Goal: Information Seeking & Learning: Find specific fact

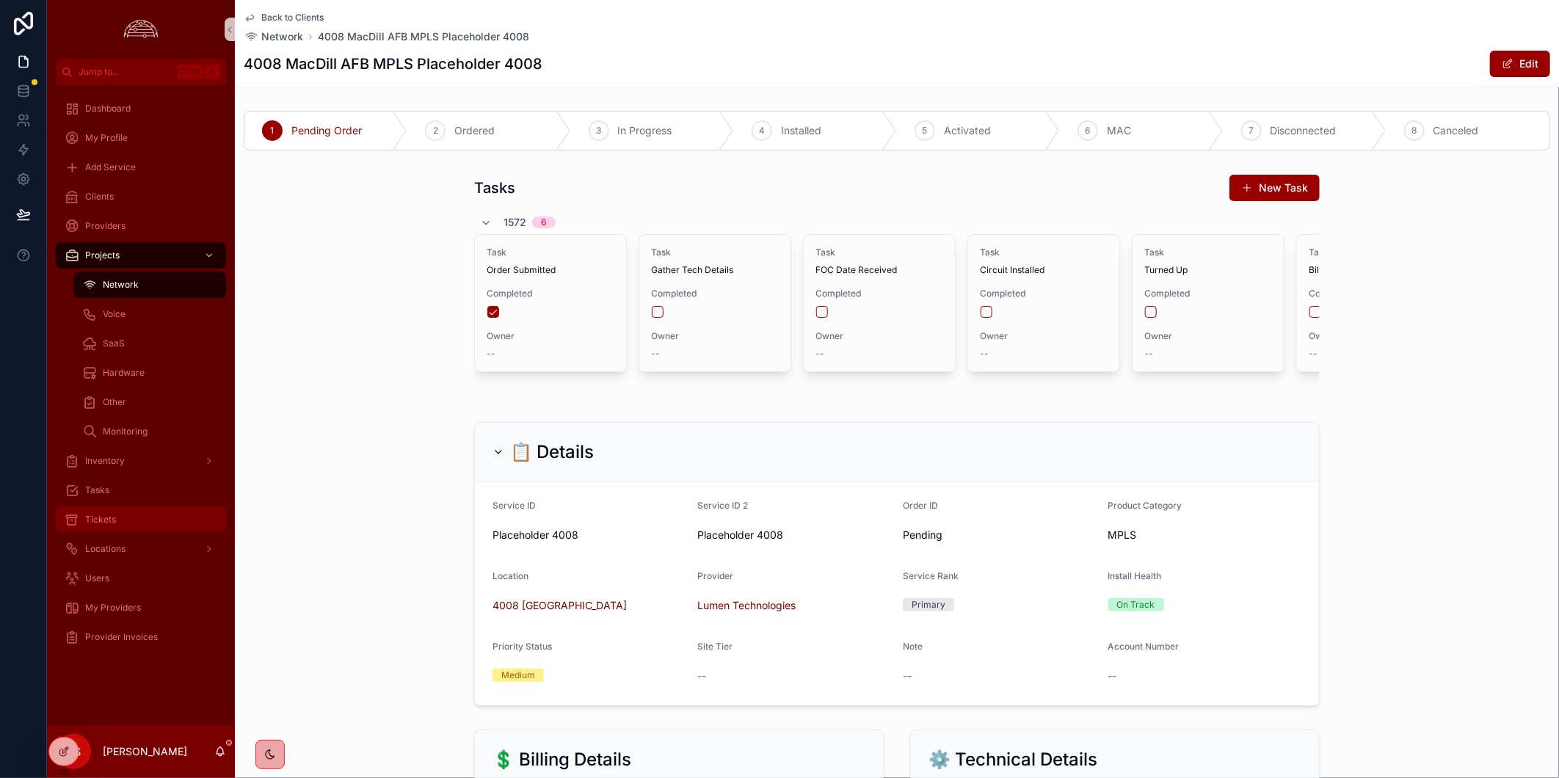
scroll to position [707, 0]
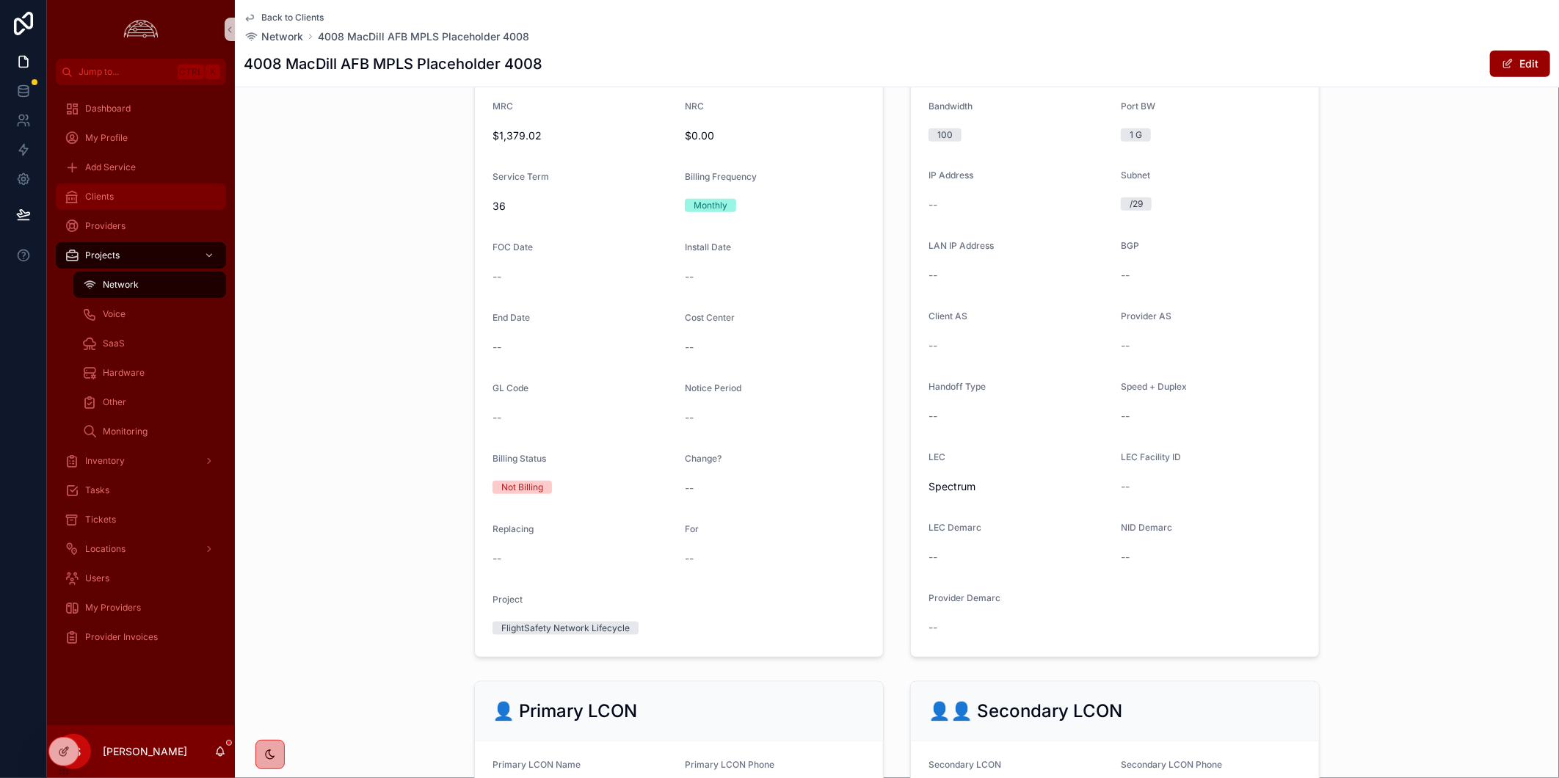
click at [134, 198] on div "Clients" at bounding box center [141, 196] width 153 height 23
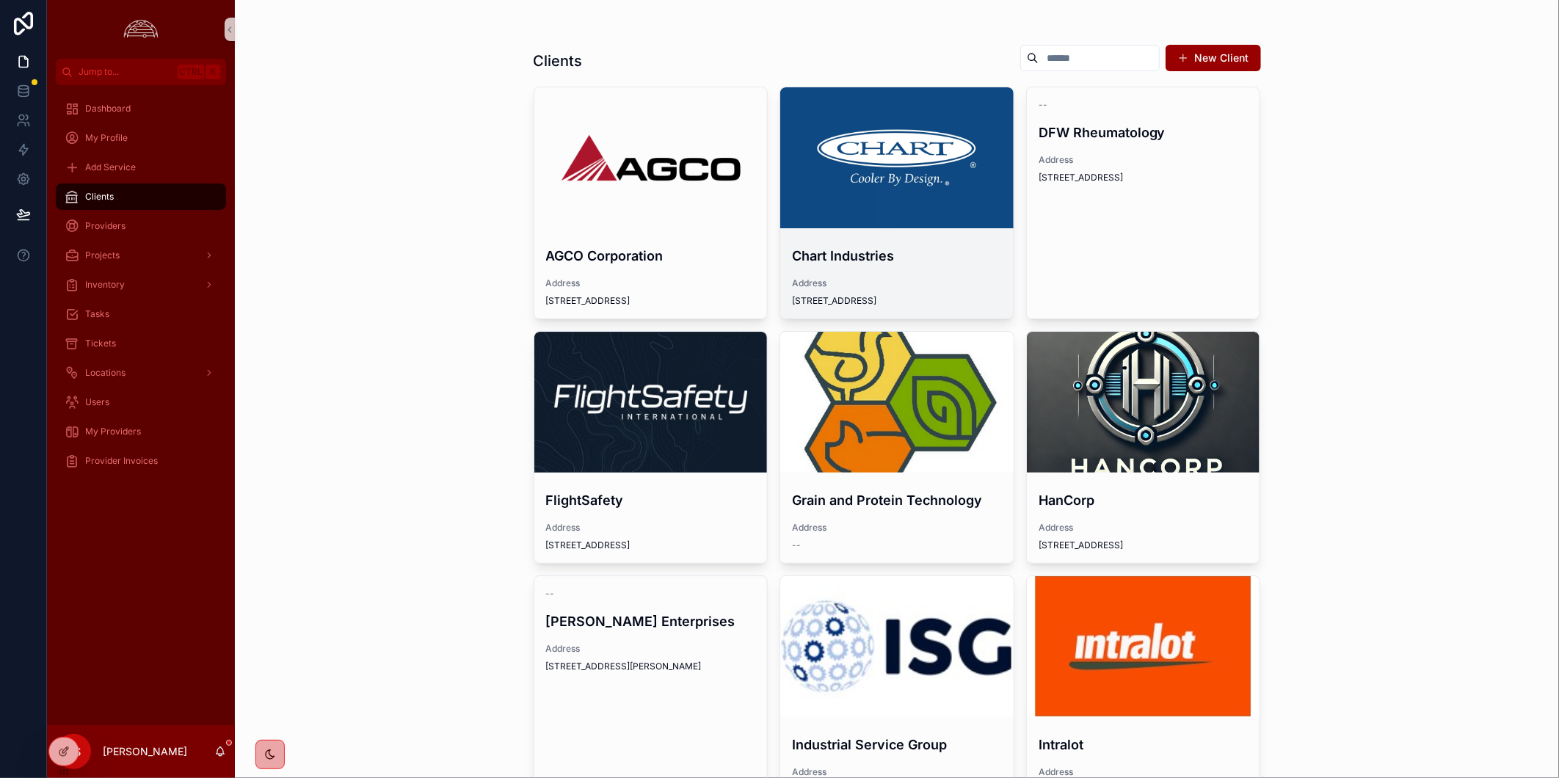
click at [908, 173] on div "scrollable content" at bounding box center [896, 157] width 233 height 141
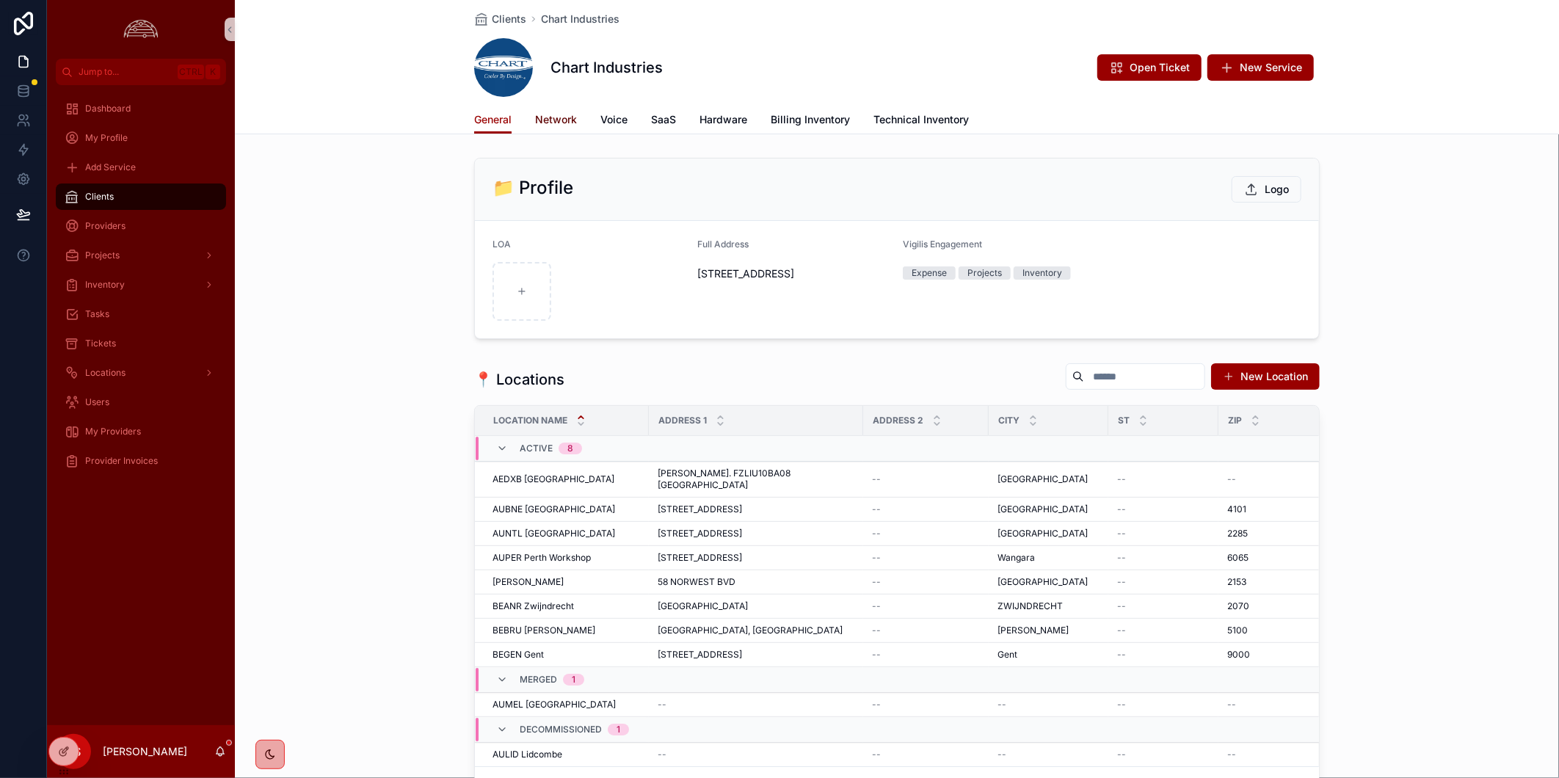
click at [562, 121] on span "Network" at bounding box center [556, 119] width 42 height 15
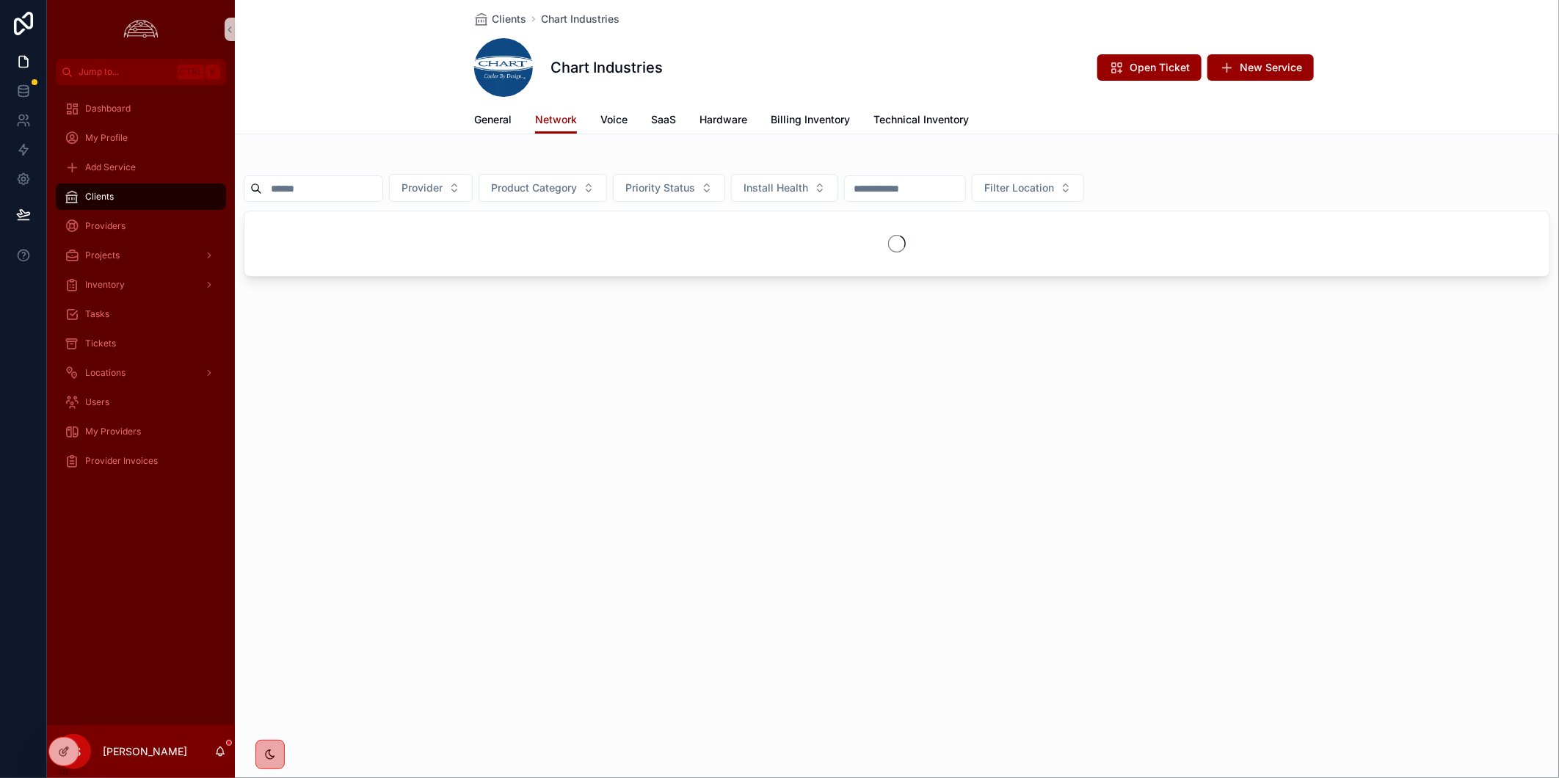
click at [358, 189] on input "scrollable content" at bounding box center [322, 188] width 120 height 21
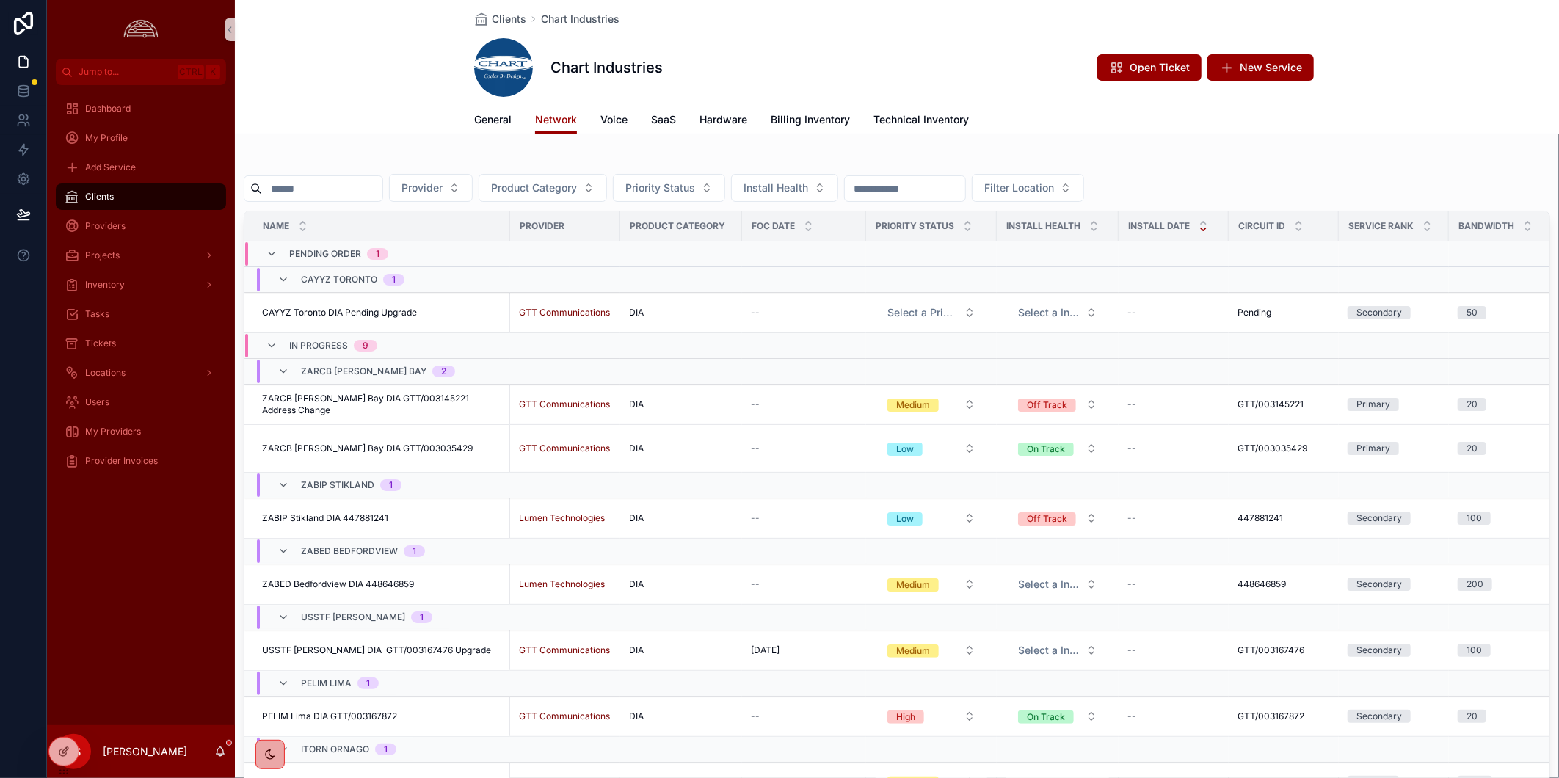
paste input "*********"
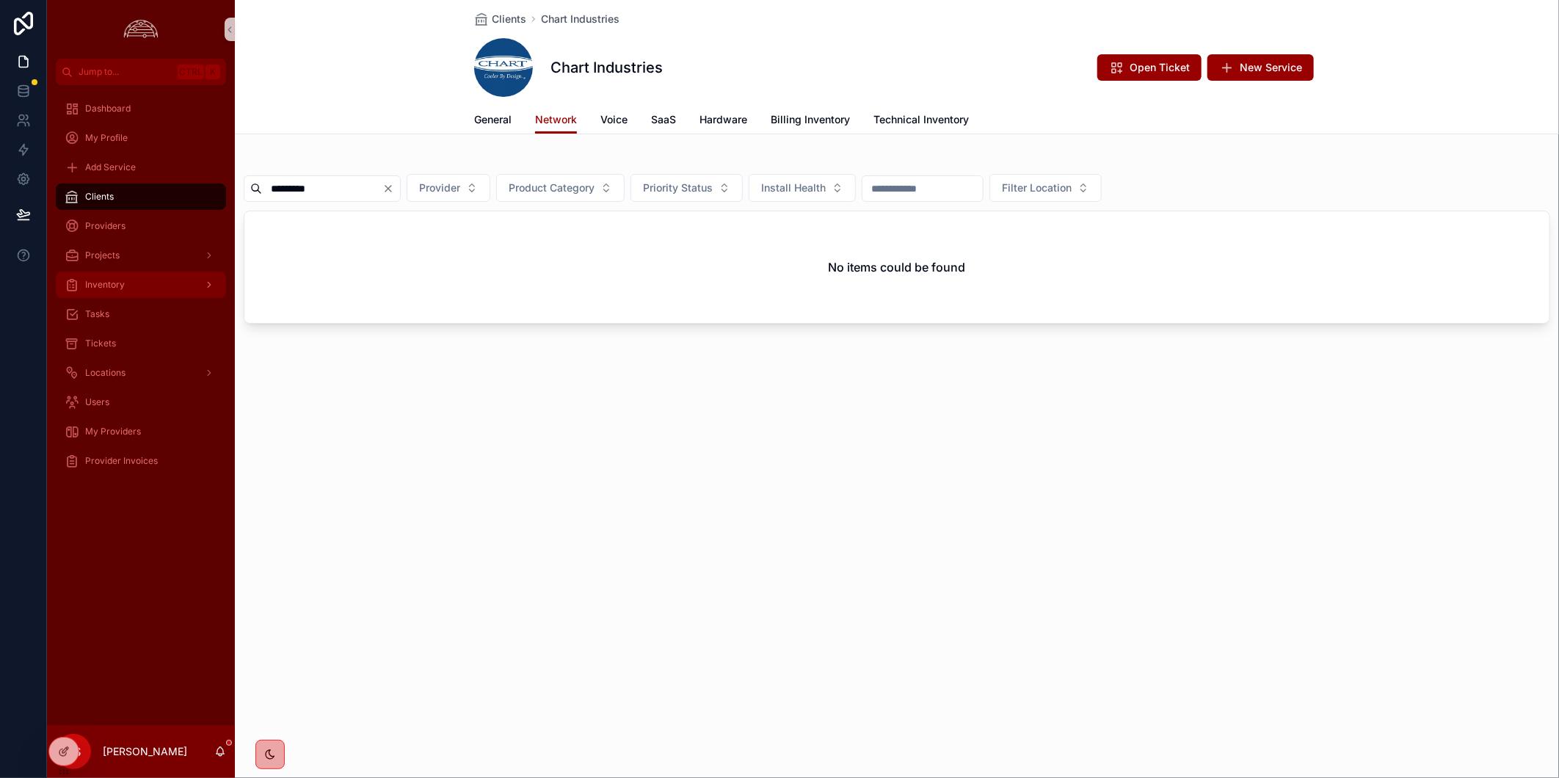
type input "*********"
click at [824, 126] on span "Billing Inventory" at bounding box center [810, 119] width 79 height 15
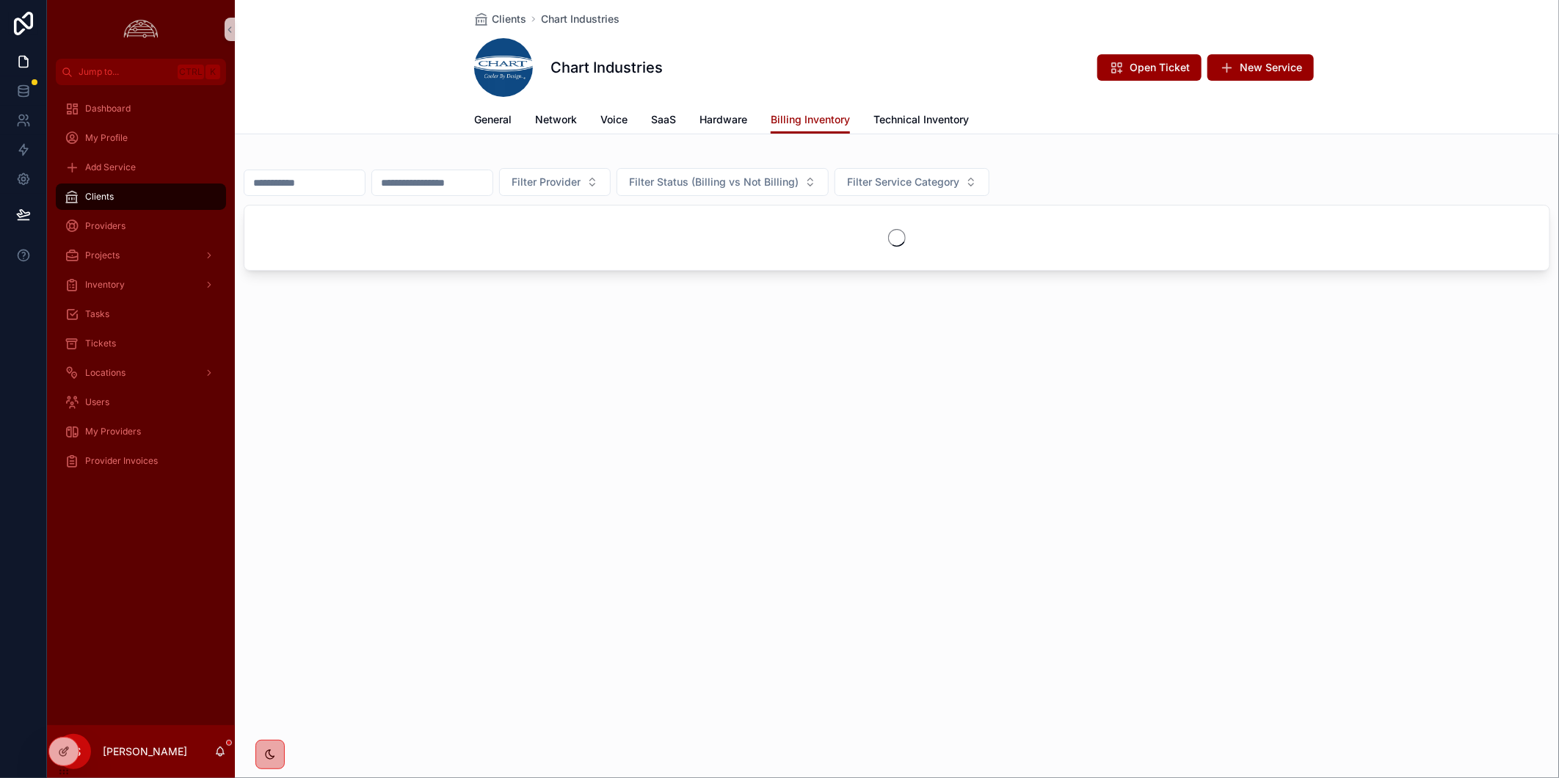
click at [316, 189] on input "scrollable content" at bounding box center [304, 183] width 120 height 21
paste input "*********"
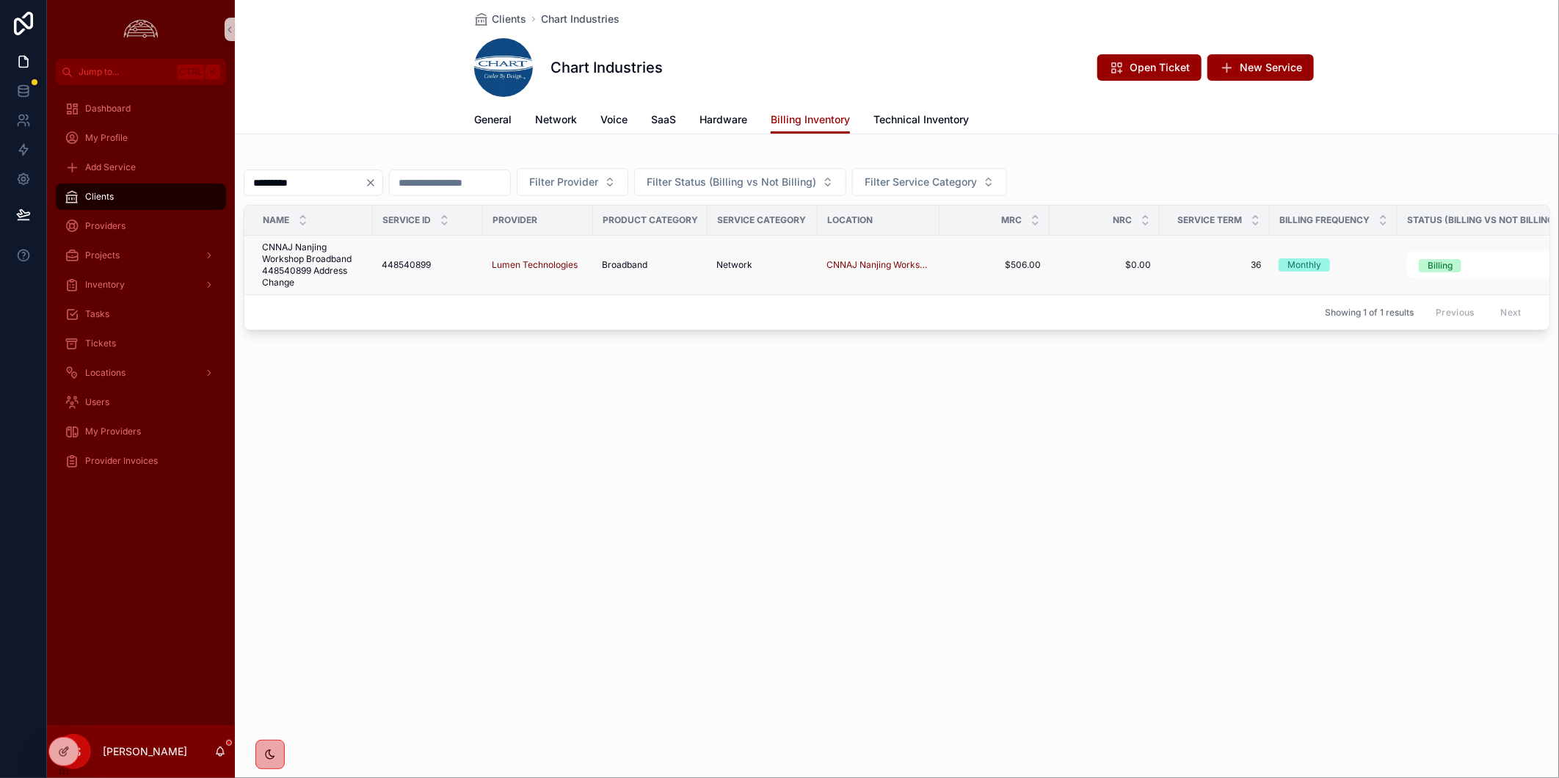
type input "*********"
click at [333, 280] on span "CNNAJ Nanjing Workshop Broadband 448540899 Address Change" at bounding box center [313, 265] width 102 height 47
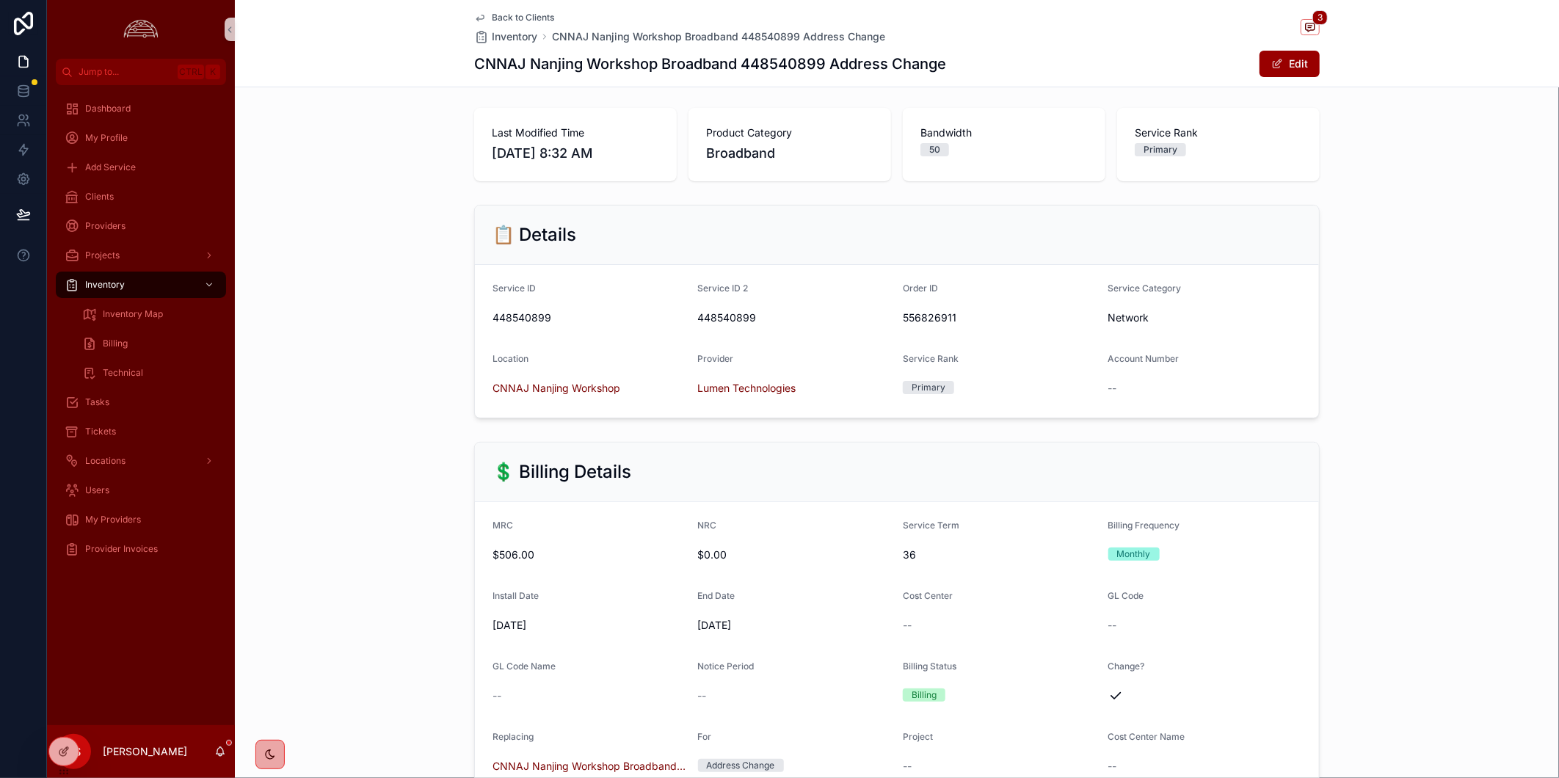
scroll to position [148, 0]
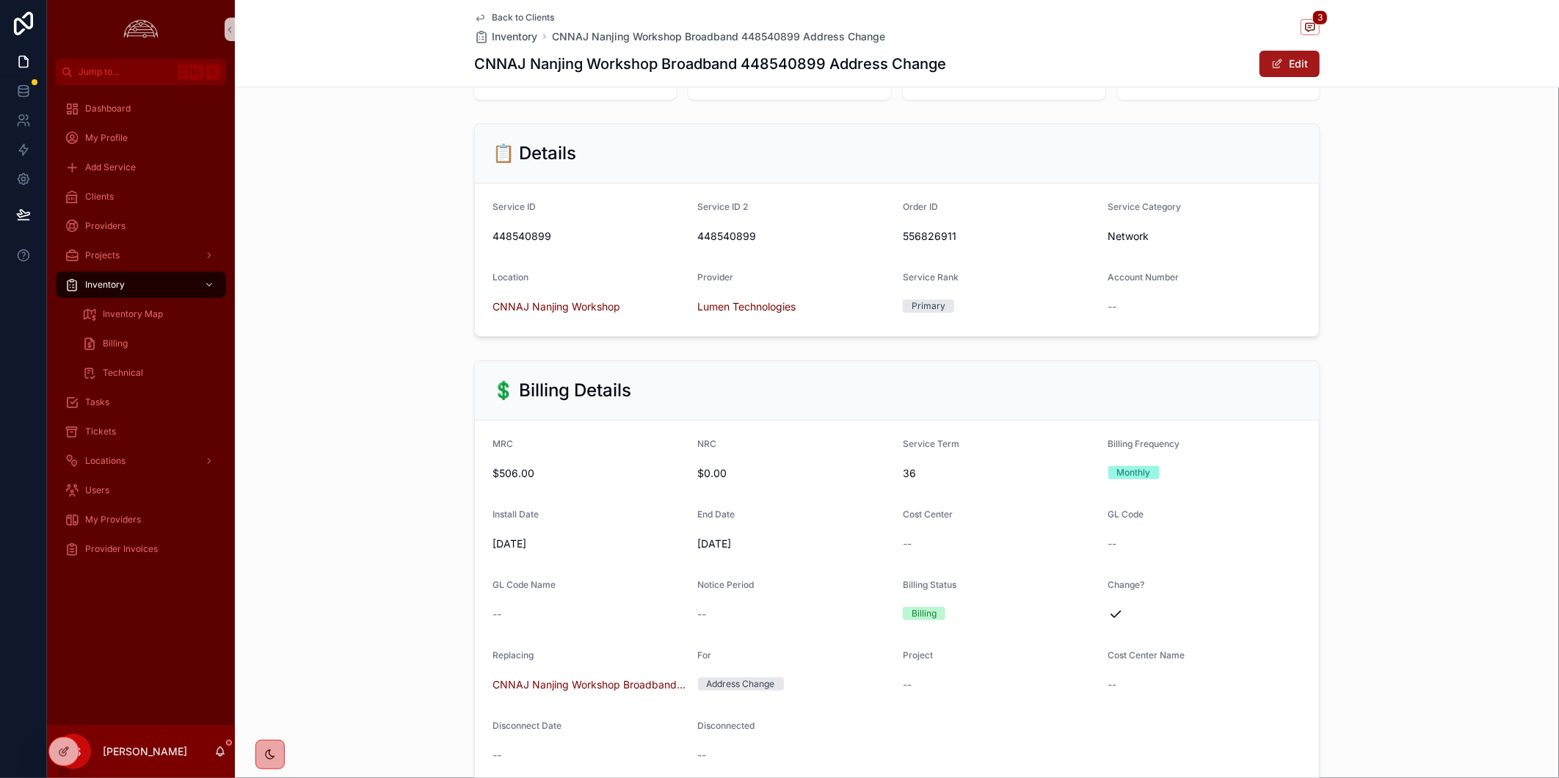
click at [1279, 59] on button "Edit" at bounding box center [1290, 64] width 60 height 26
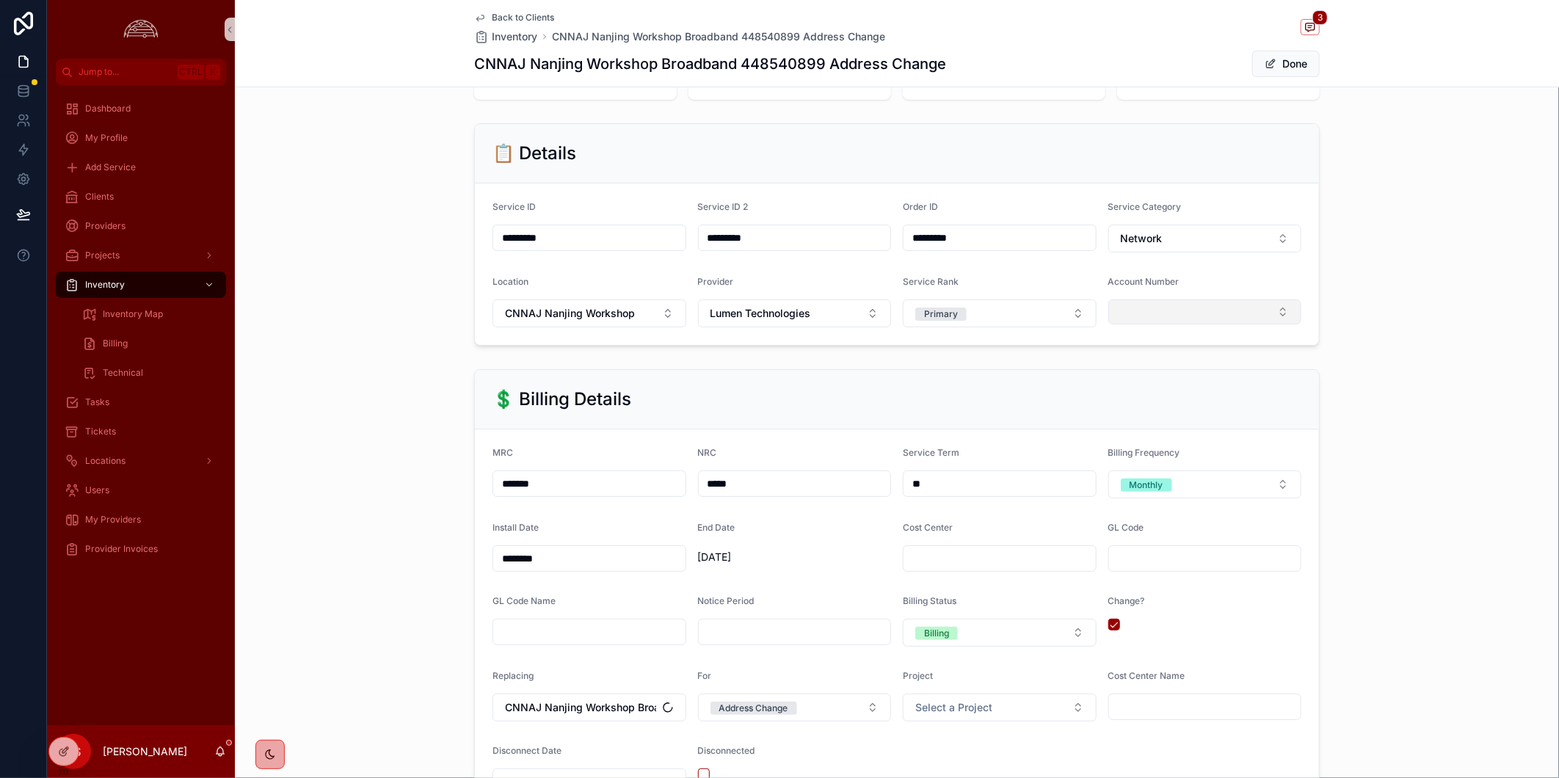
click at [1205, 324] on button "Select Button" at bounding box center [1206, 312] width 194 height 25
click at [1437, 394] on div "💲 Billing Details MRC ******* NRC ***** Service Term ** Billing Frequency Month…" at bounding box center [897, 591] width 1324 height 456
click at [1265, 63] on span "scrollable content" at bounding box center [1271, 64] width 12 height 12
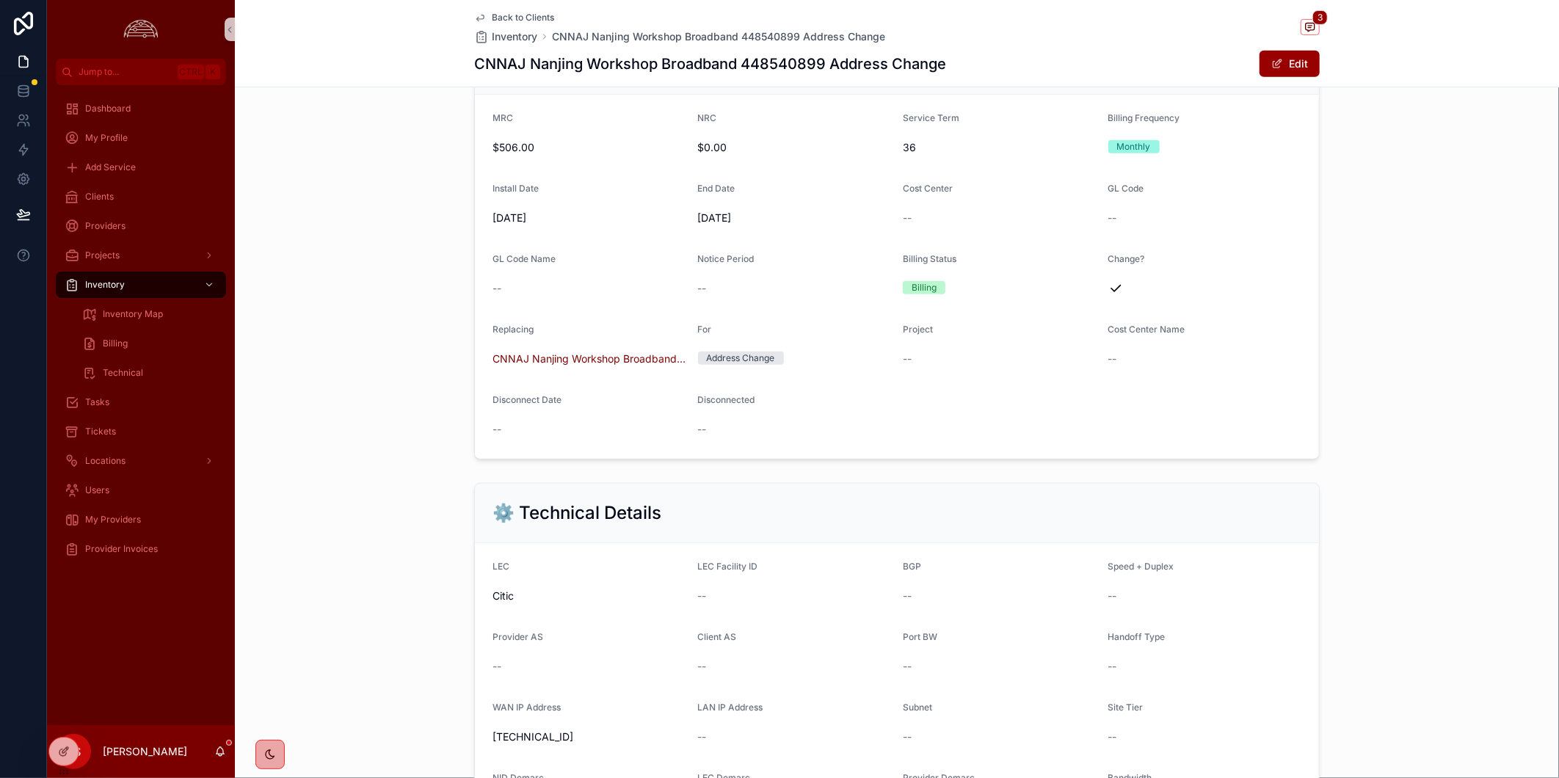
scroll to position [963, 0]
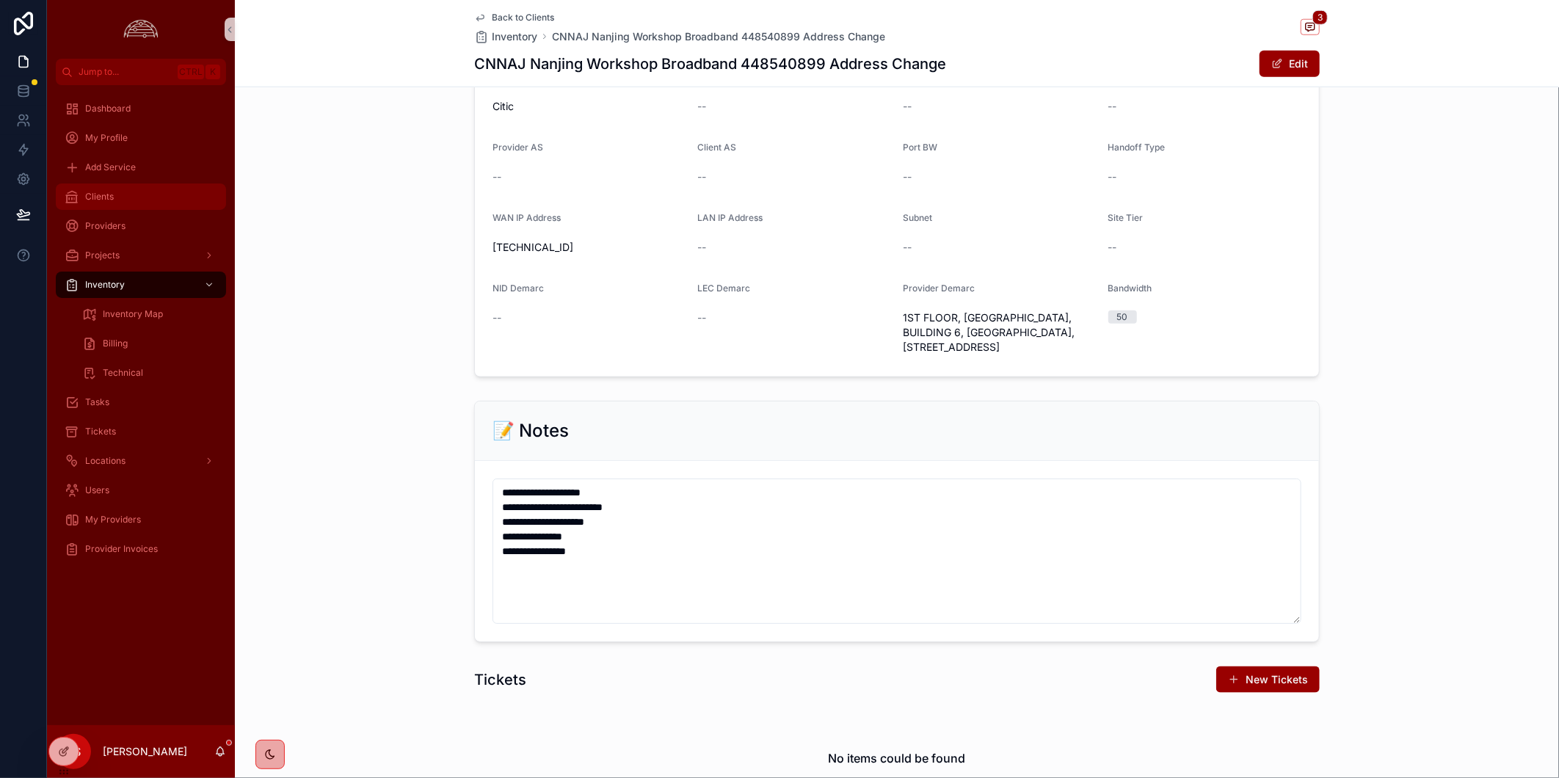
click at [125, 189] on div "Clients" at bounding box center [141, 196] width 153 height 23
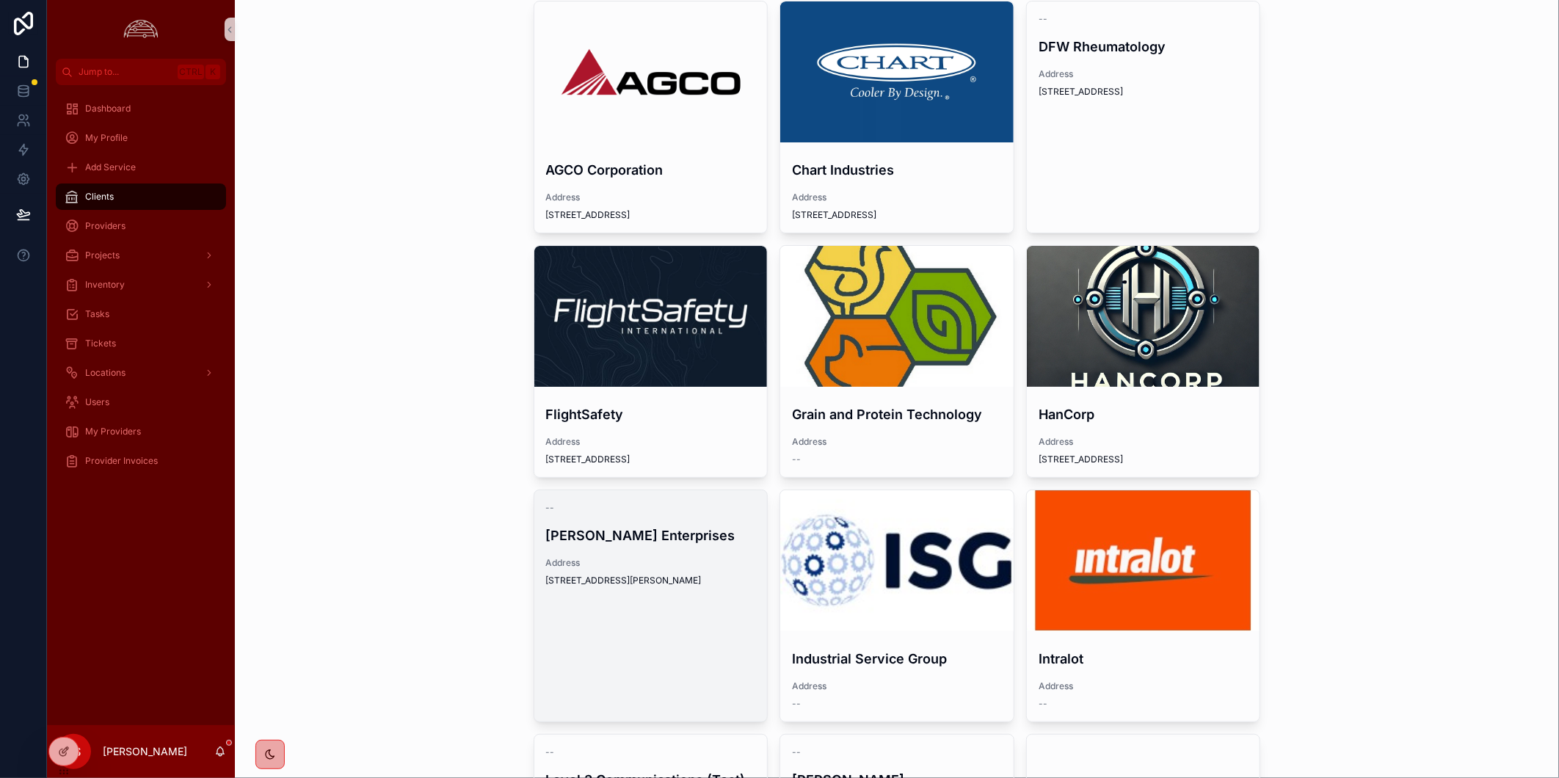
scroll to position [66, 0]
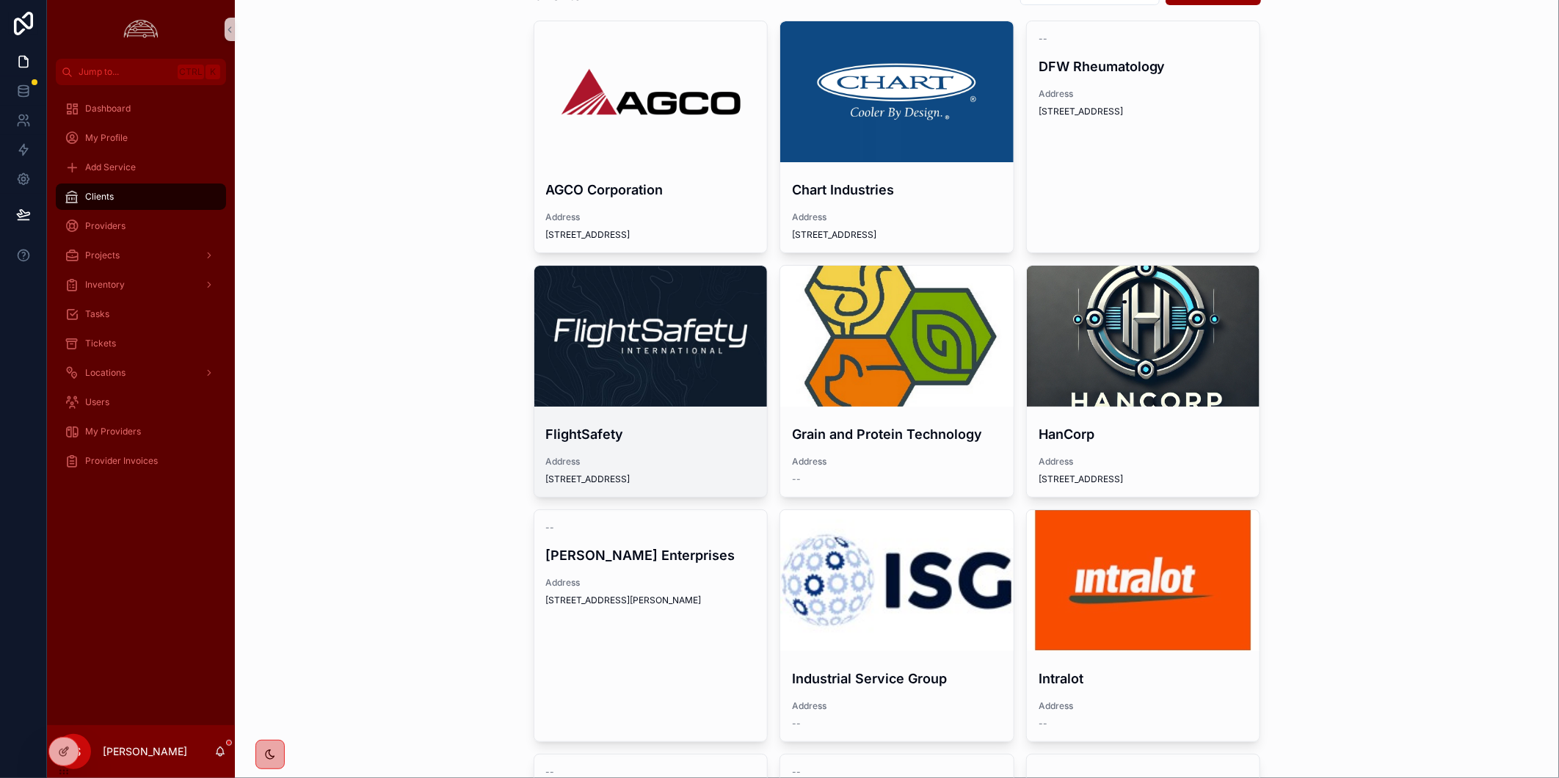
click at [642, 326] on div "scrollable content" at bounding box center [650, 336] width 233 height 141
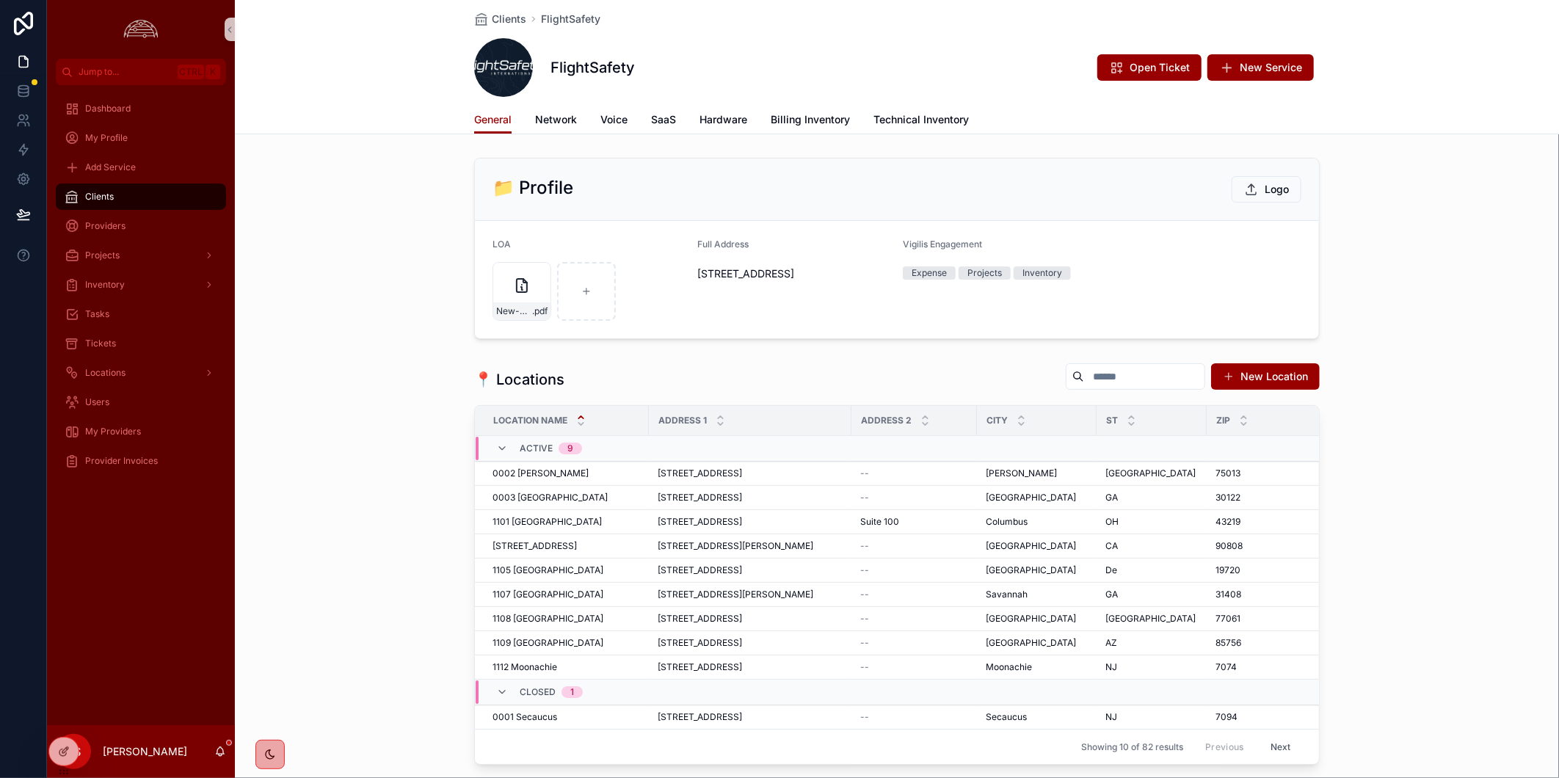
click at [1459, 490] on div "📍 Locations New Location Location Name Address 1 Address [GEOGRAPHIC_DATA] LCON…" at bounding box center [897, 564] width 1324 height 414
click at [562, 126] on span "Network" at bounding box center [556, 119] width 42 height 15
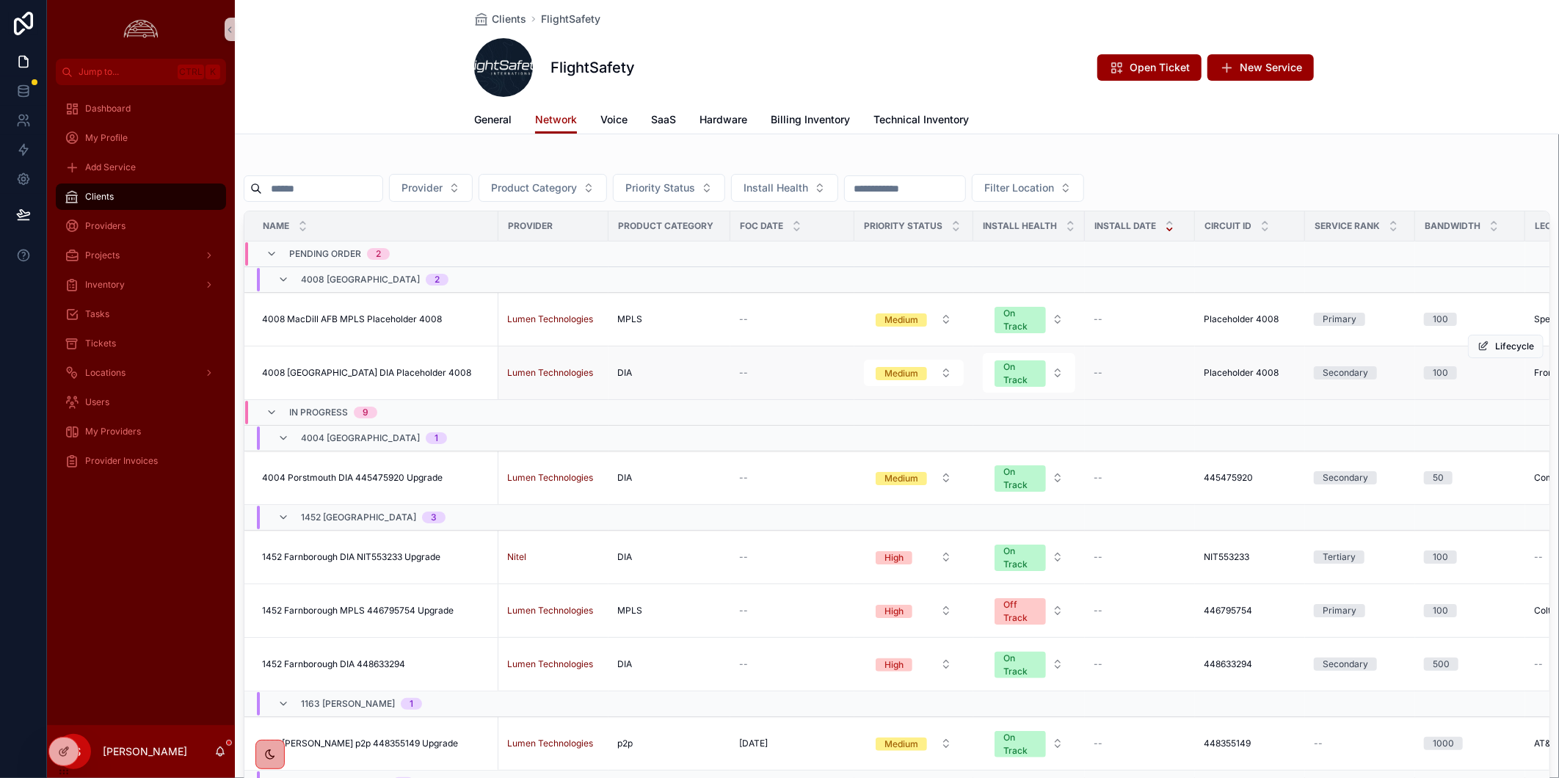
click at [377, 372] on span "4008 [GEOGRAPHIC_DATA] DIA Placeholder 4008" at bounding box center [366, 373] width 209 height 12
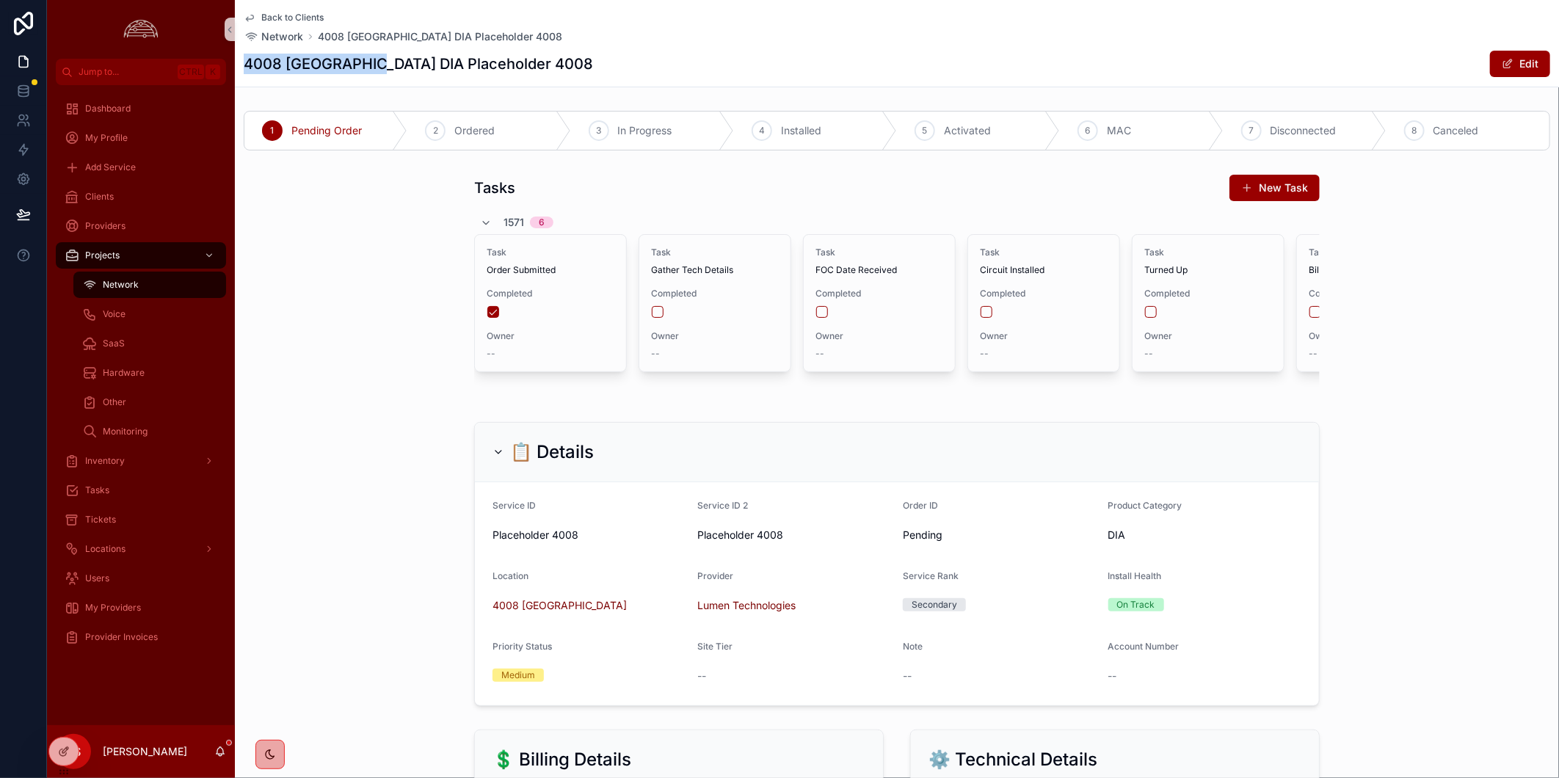
drag, startPoint x: 369, startPoint y: 60, endPoint x: 244, endPoint y: 63, distance: 124.8
click at [244, 63] on h1 "4008 [GEOGRAPHIC_DATA] DIA Placeholder 4008" at bounding box center [418, 64] width 349 height 21
copy h1 "4008 [GEOGRAPHIC_DATA]"
click at [1031, 40] on div "Back to Clients Network [GEOGRAPHIC_DATA] DIA Placeholder 4008" at bounding box center [897, 28] width 1307 height 32
click at [274, 17] on span "Back to Clients" at bounding box center [292, 18] width 62 height 12
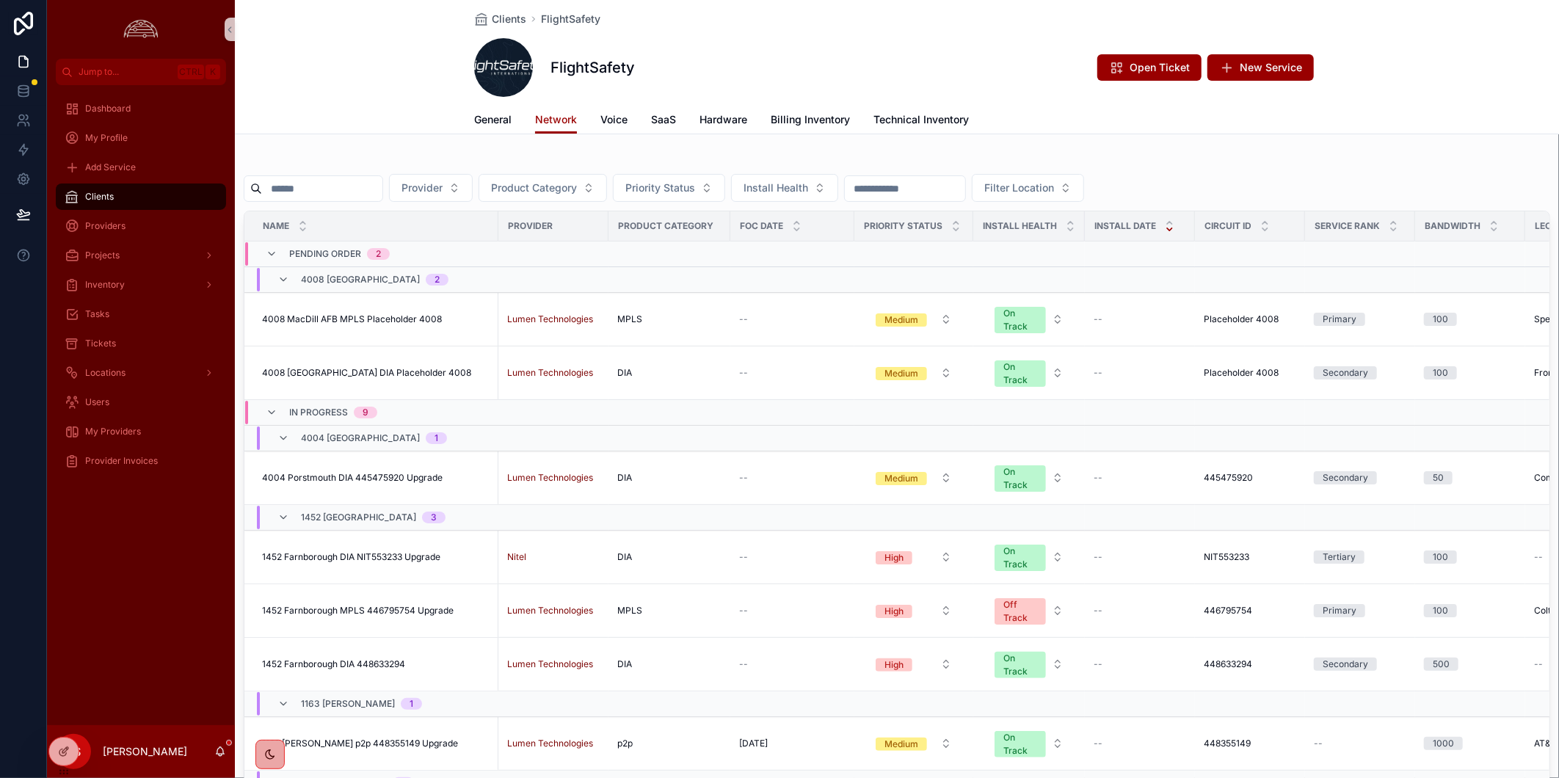
click at [1036, 38] on div "FlightSafety Open Ticket New Service" at bounding box center [897, 67] width 846 height 59
